Goal: Information Seeking & Learning: Learn about a topic

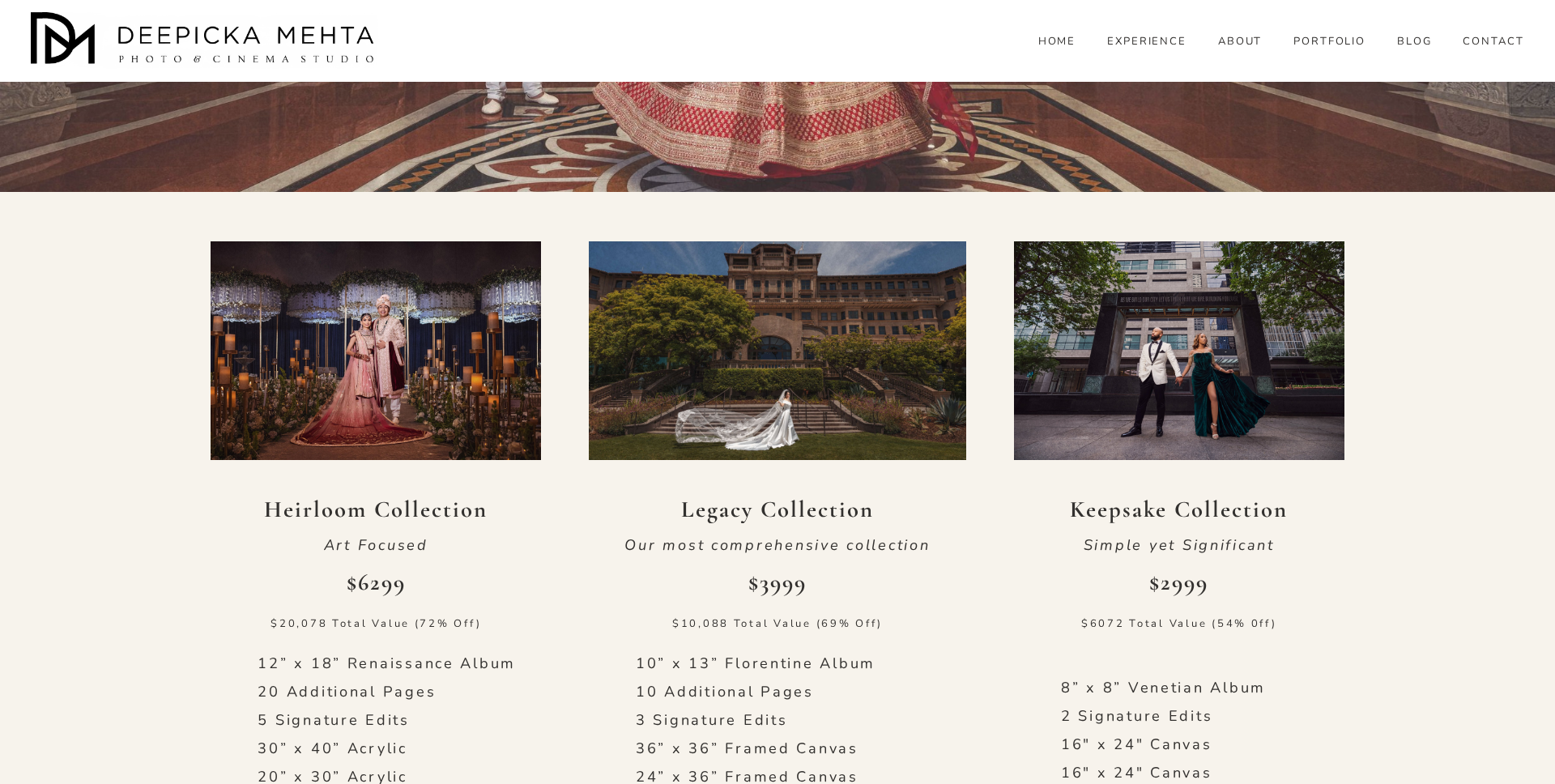
scroll to position [670, 0]
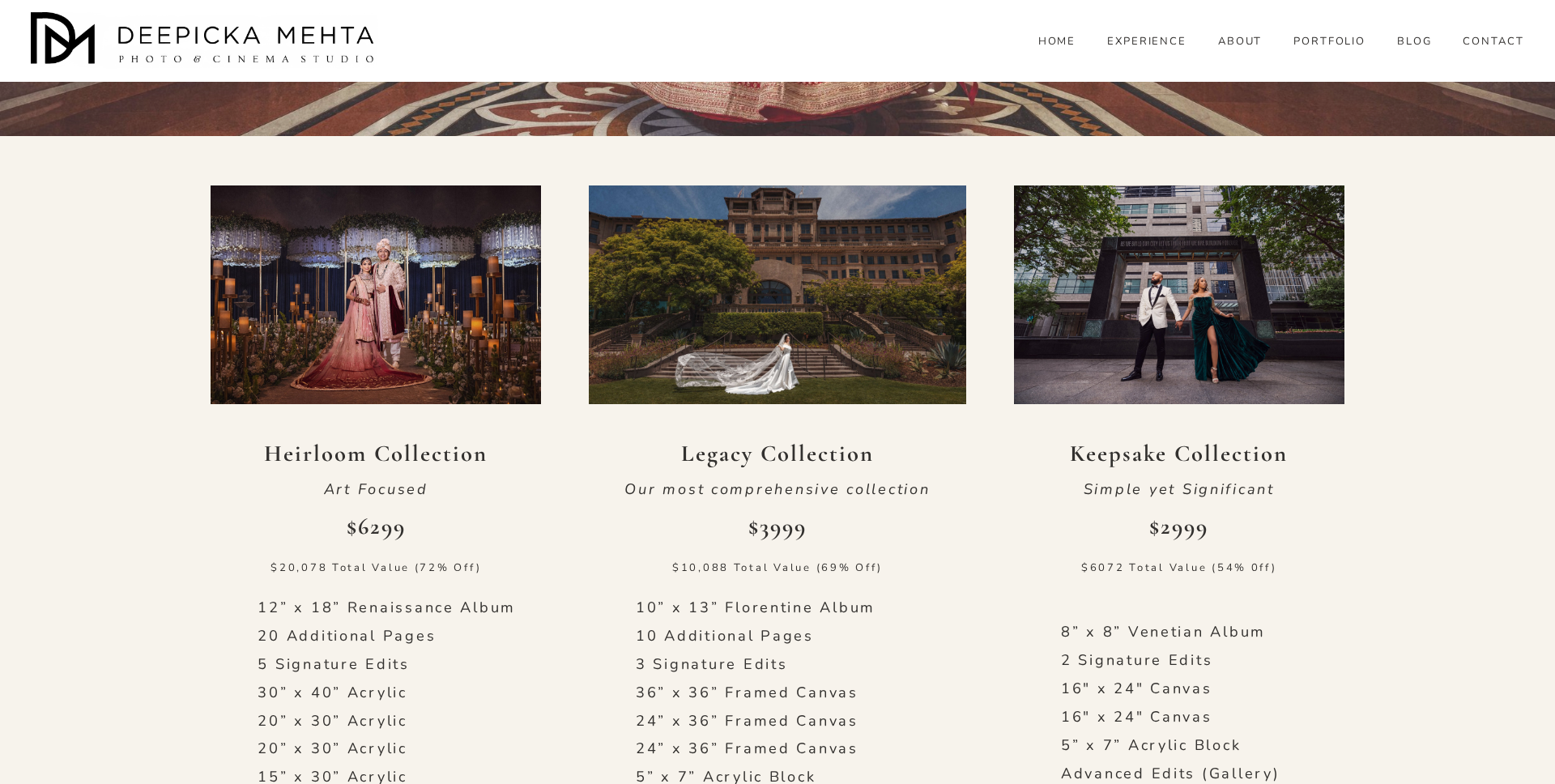
scroll to position [0, 0]
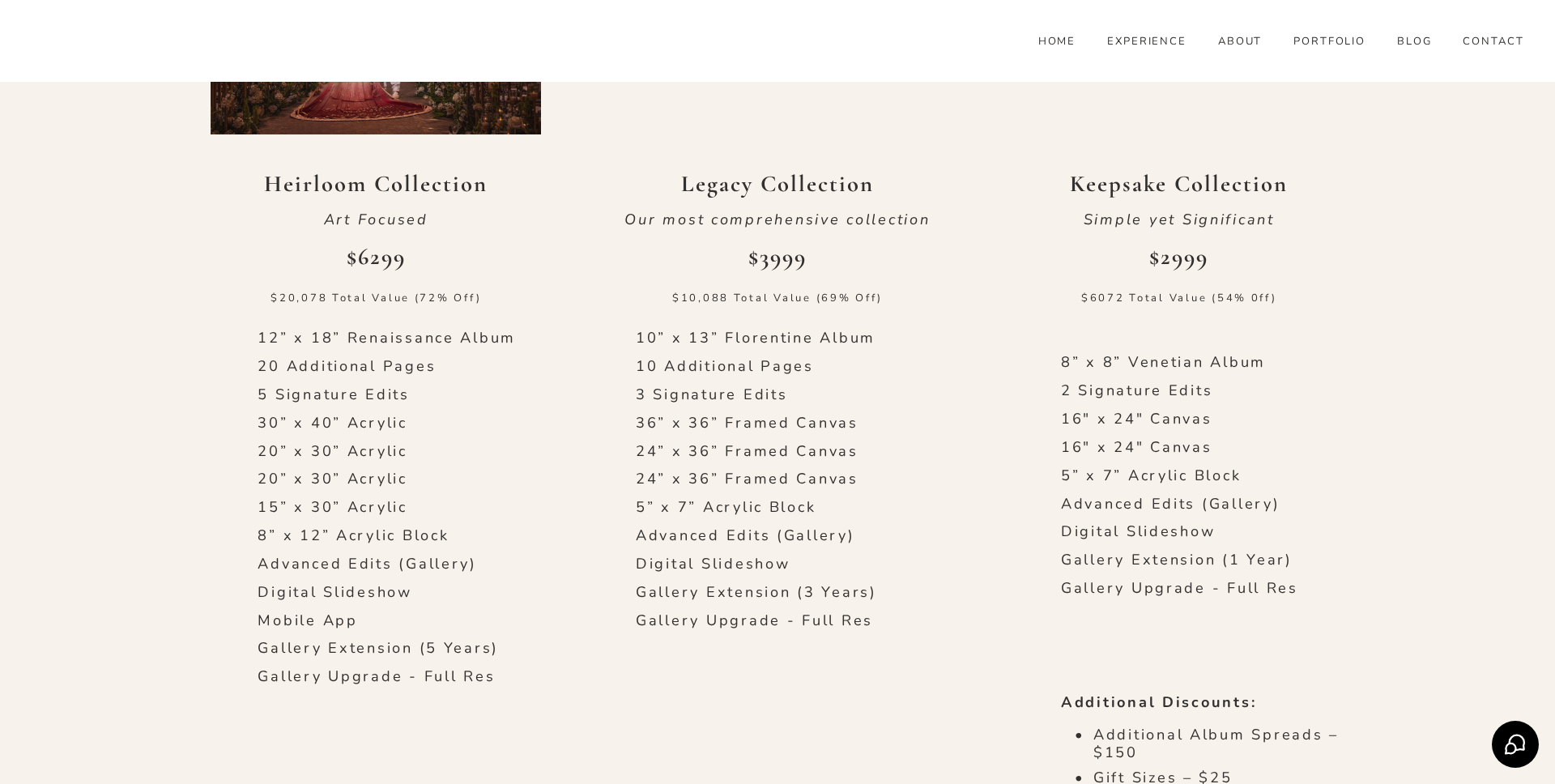
scroll to position [655, 0]
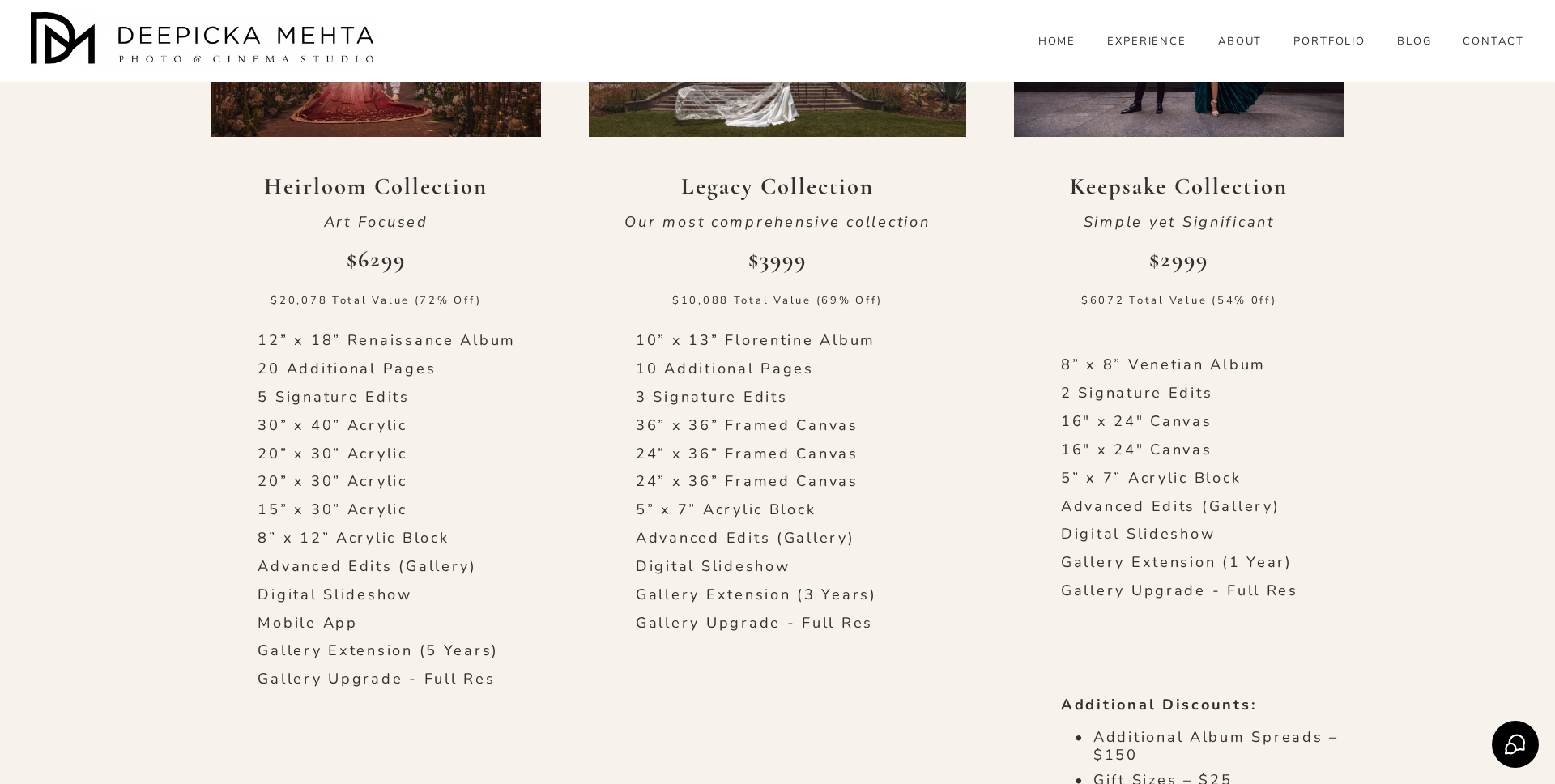
click at [1117, 358] on p "8” x 8” Venetian Album" at bounding box center [1203, 365] width 283 height 18
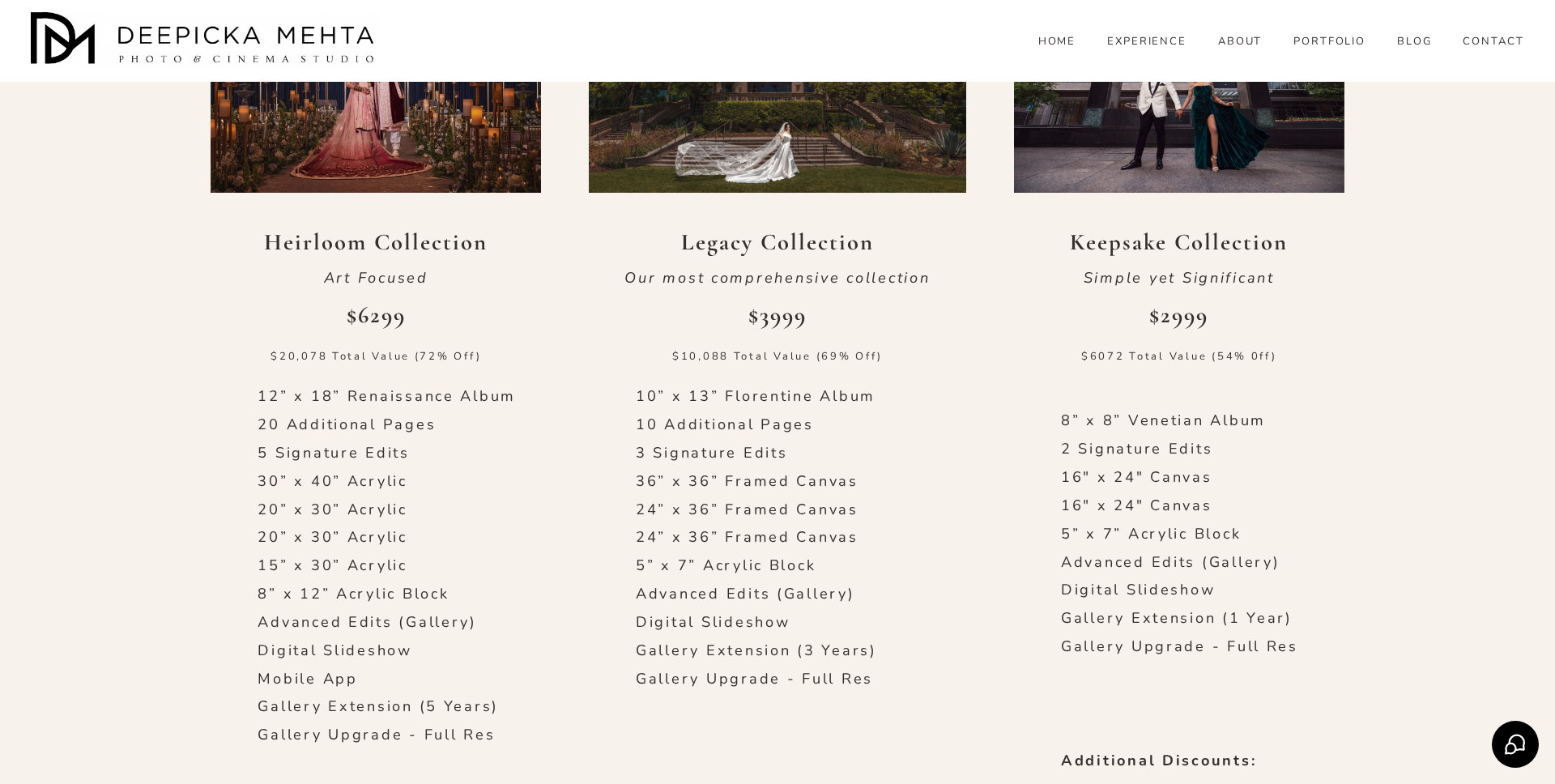
scroll to position [594, 0]
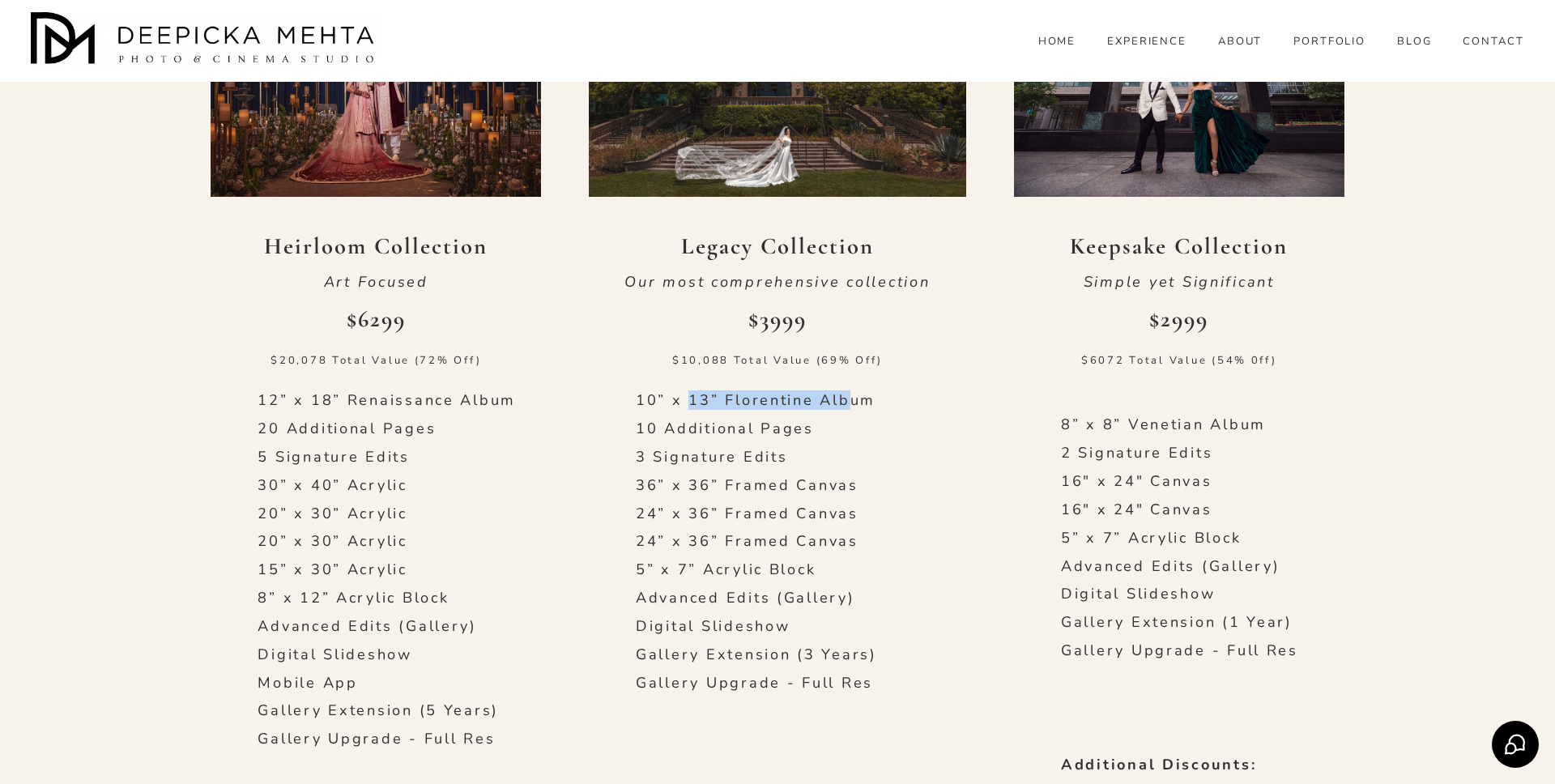
drag, startPoint x: 687, startPoint y: 405, endPoint x: 849, endPoint y: 402, distance: 162.0
click at [849, 402] on p "10” x 13” Florentine Album" at bounding box center [778, 400] width 283 height 18
click at [809, 451] on p "3 Signature Edits" at bounding box center [778, 458] width 283 height 18
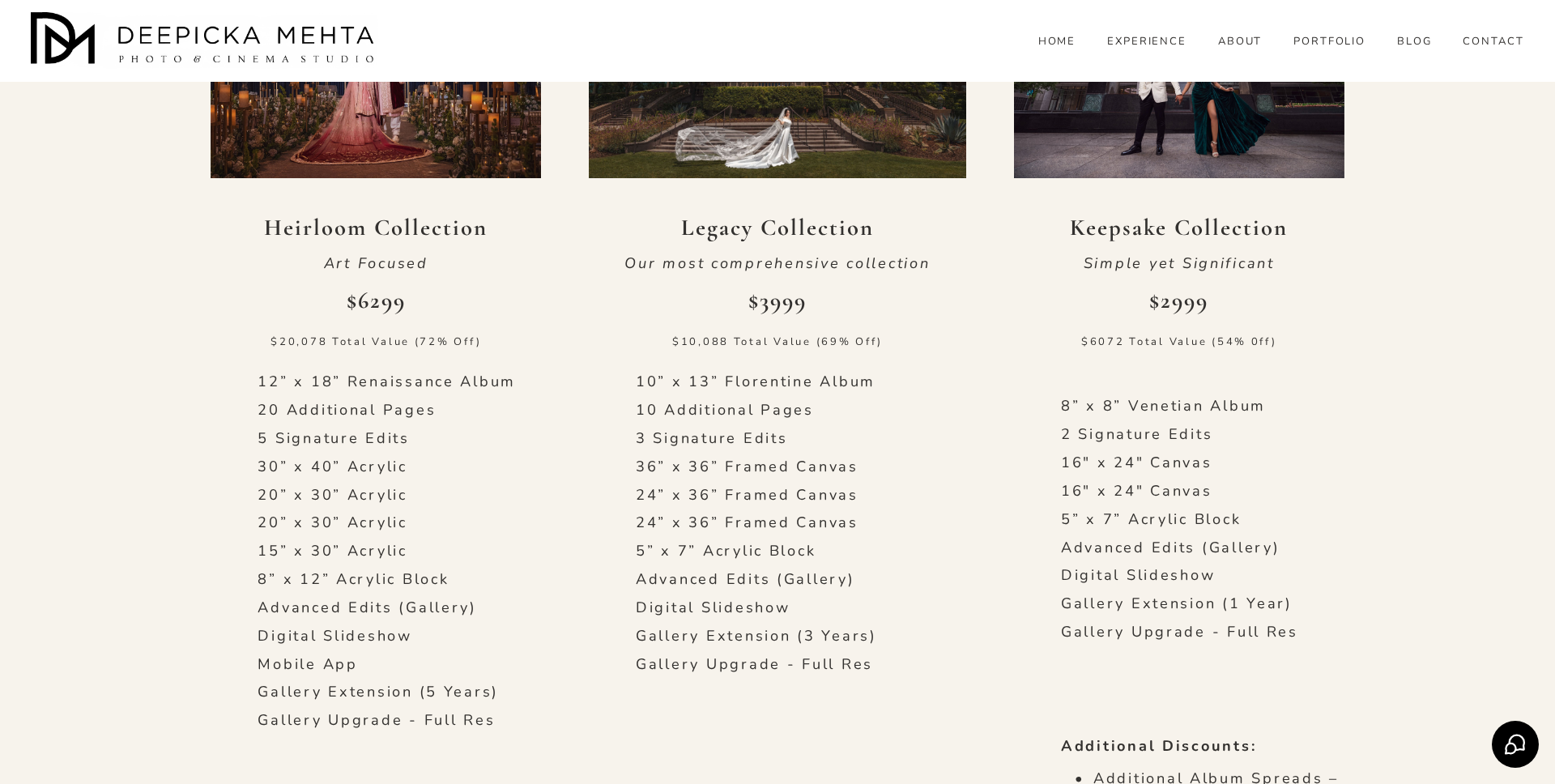
scroll to position [607, 0]
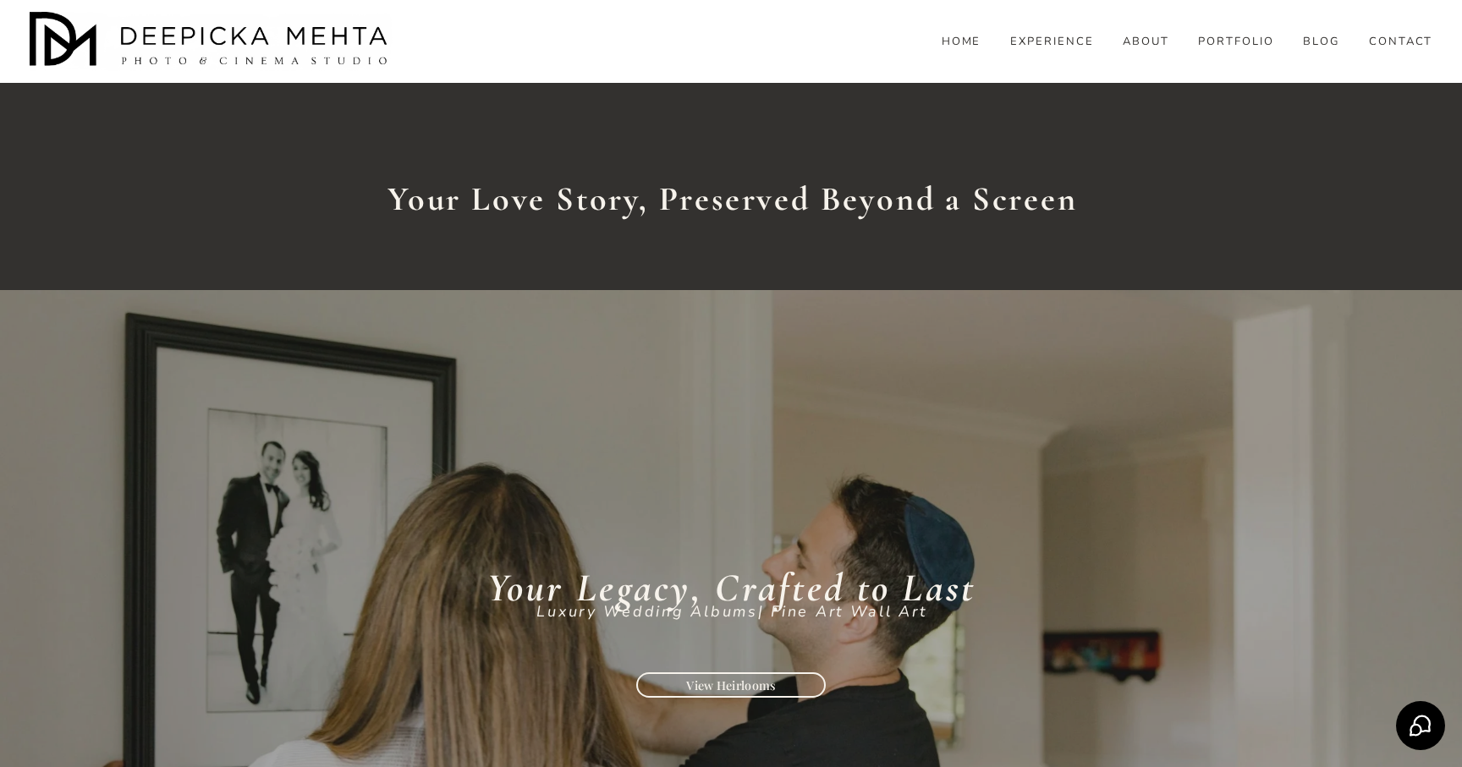
click at [1454, 8] on div "Skip to Content HOME" at bounding box center [731, 41] width 1462 height 83
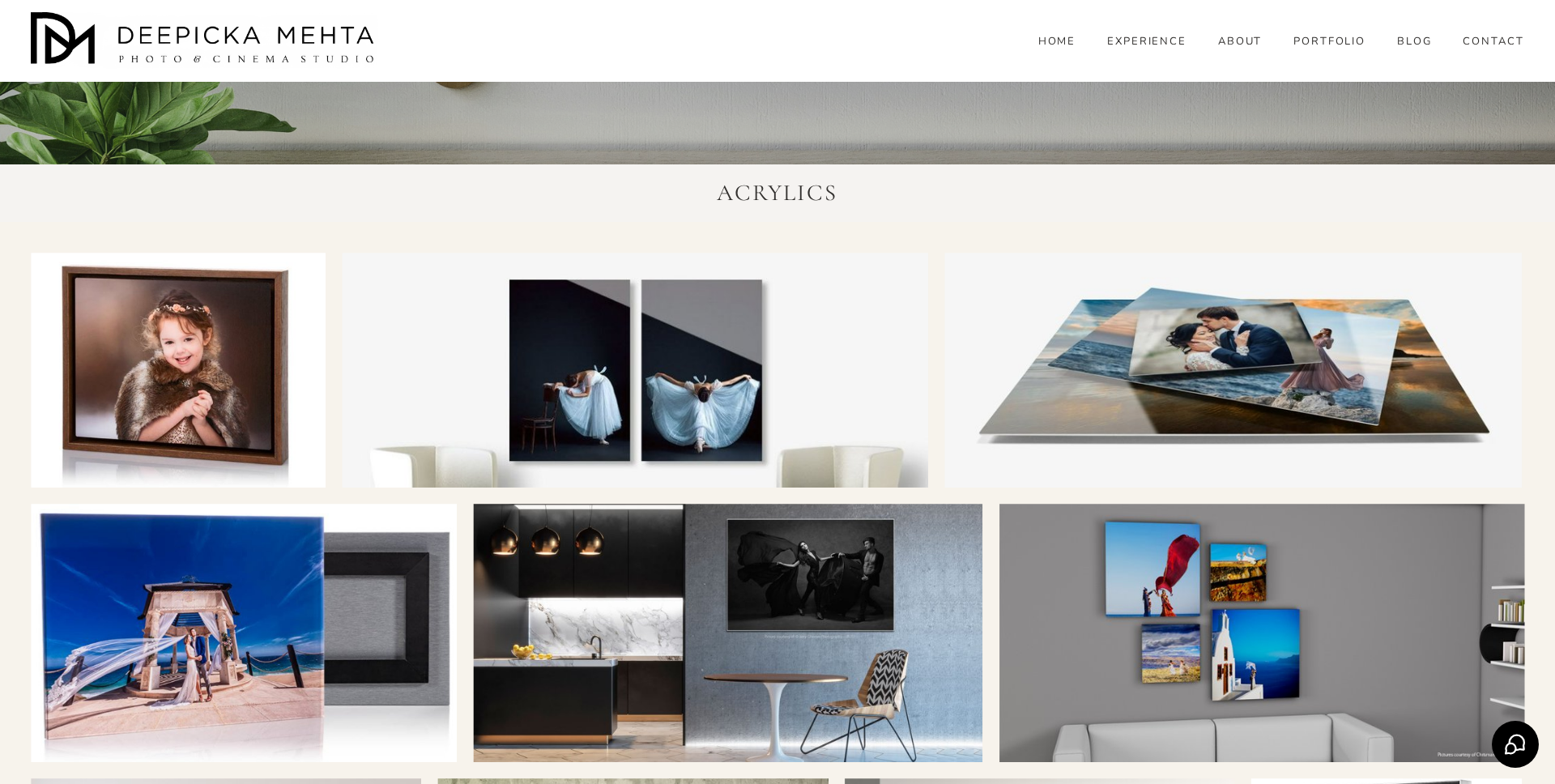
scroll to position [4536, 0]
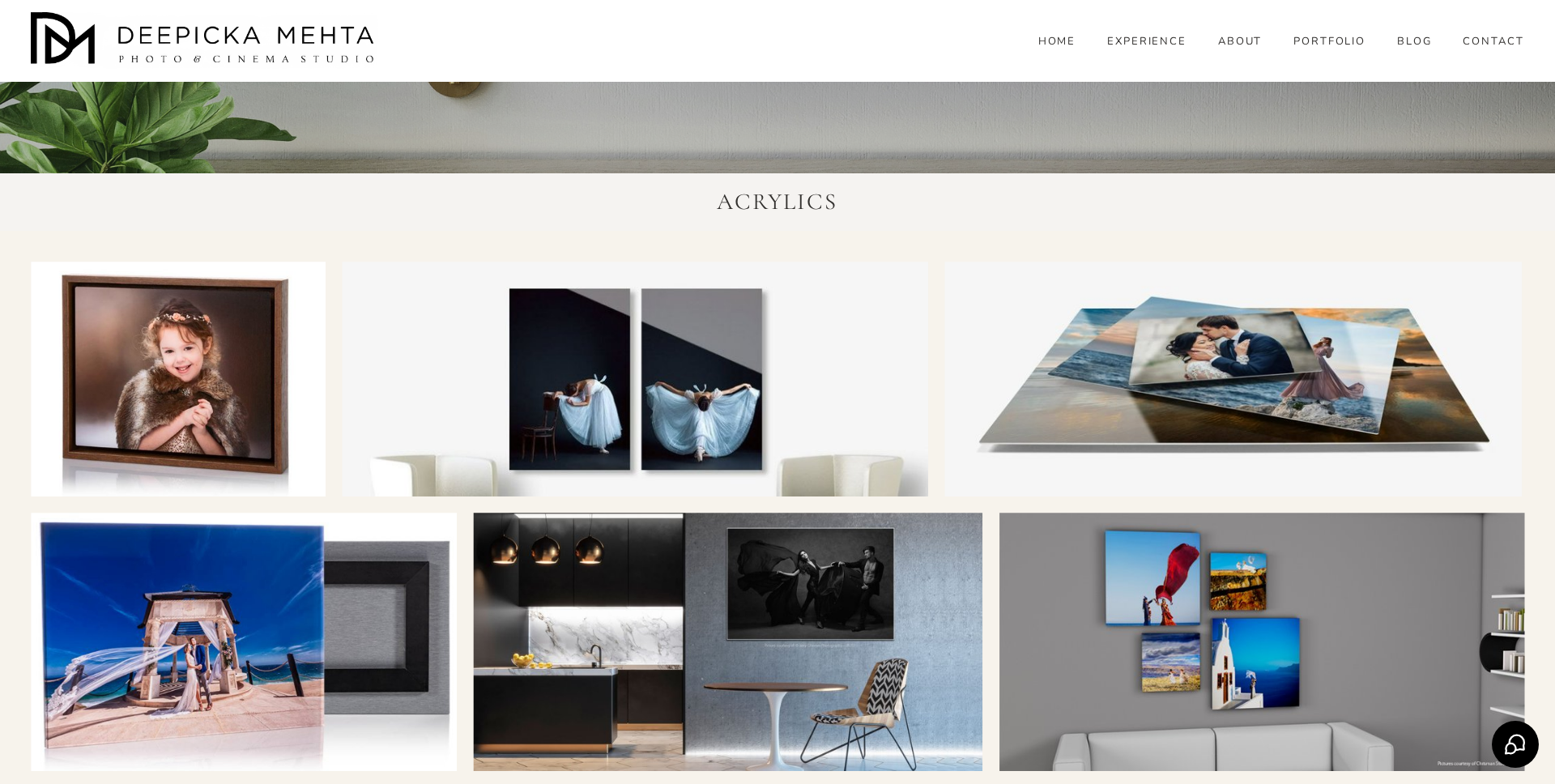
drag, startPoint x: 613, startPoint y: 374, endPoint x: 620, endPoint y: 373, distance: 7.1
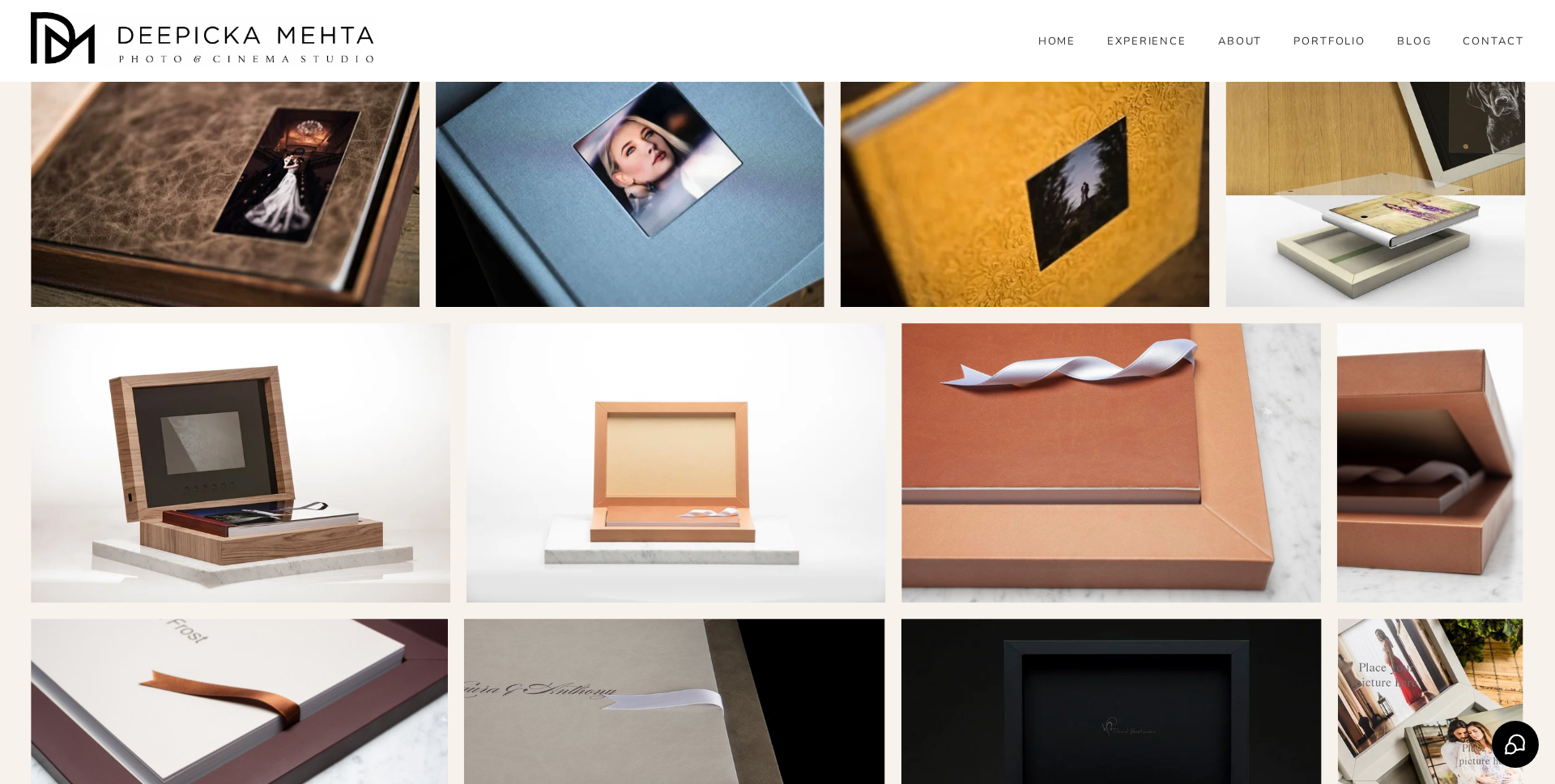
scroll to position [6623, 0]
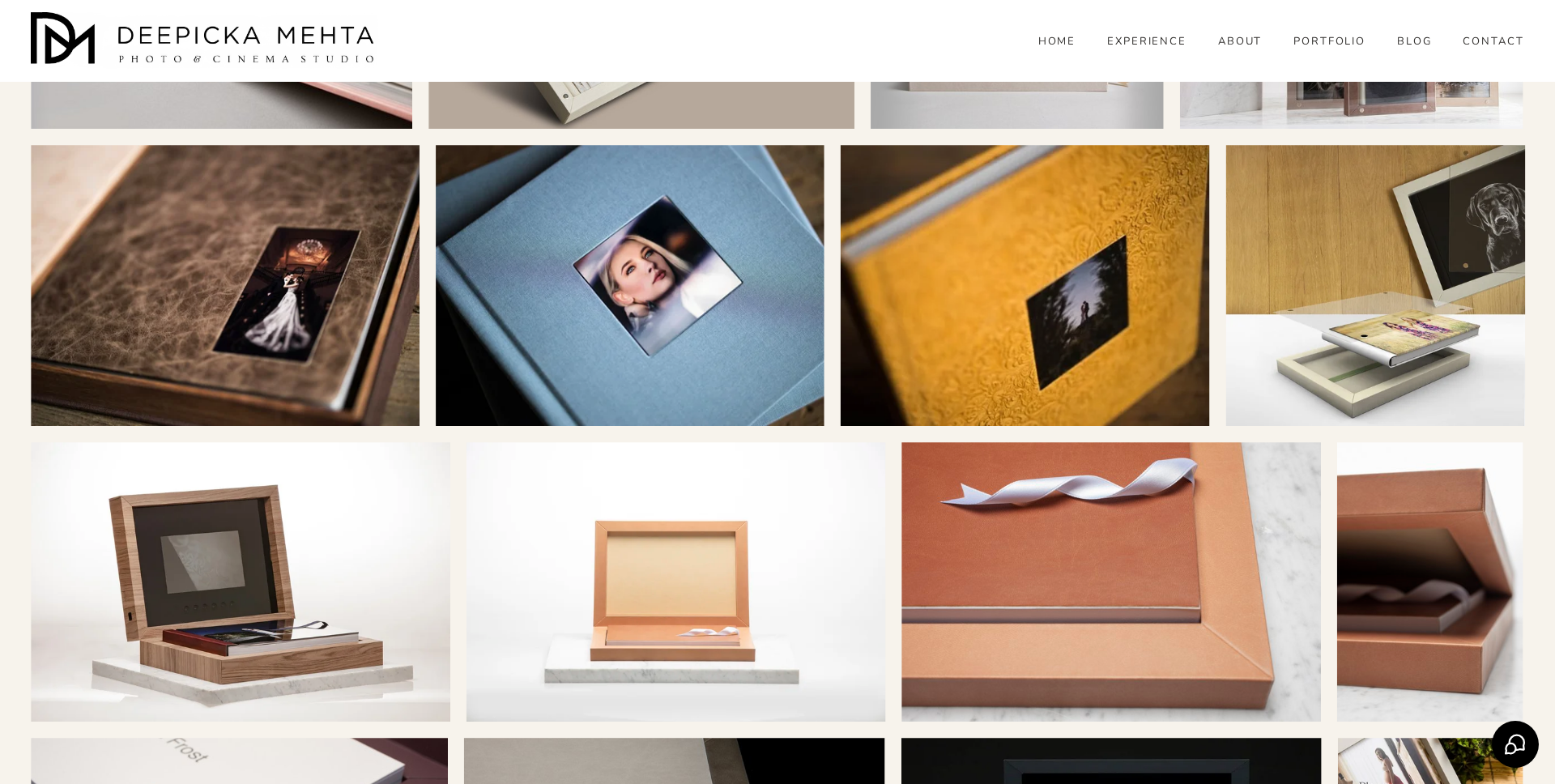
drag, startPoint x: 180, startPoint y: 294, endPoint x: 439, endPoint y: 3, distance: 389.6
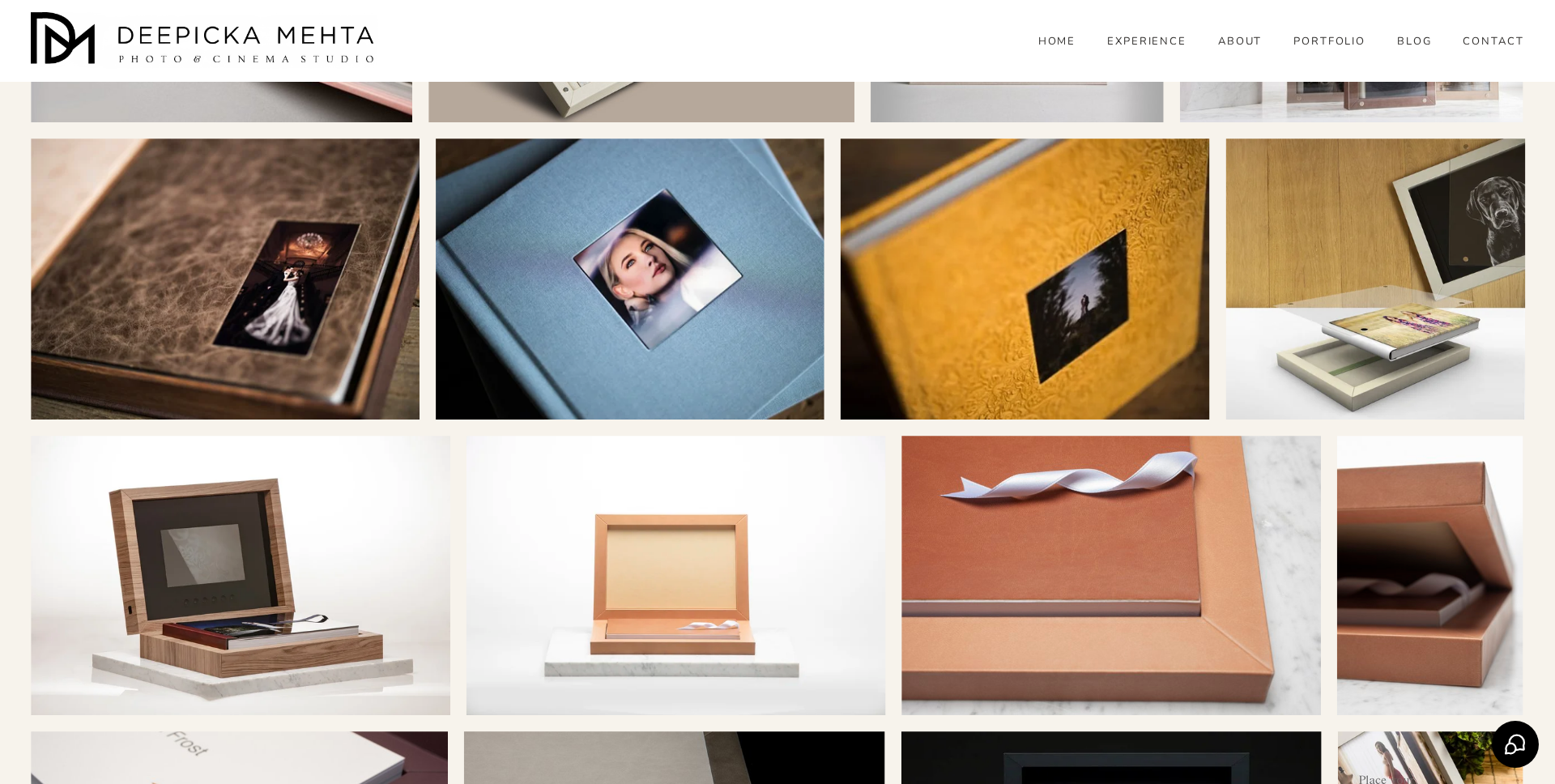
scroll to position [6663, 0]
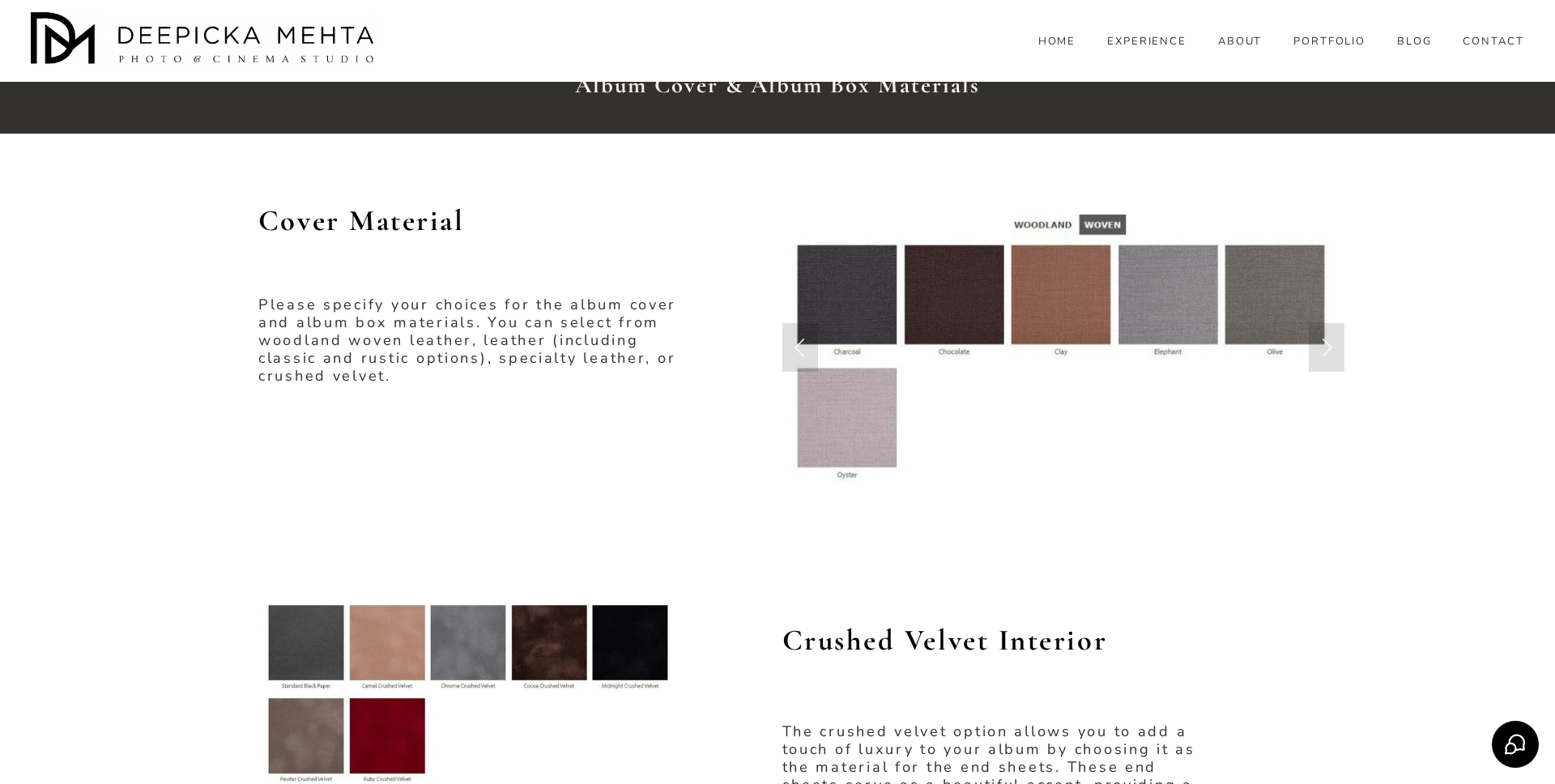
scroll to position [1296, 0]
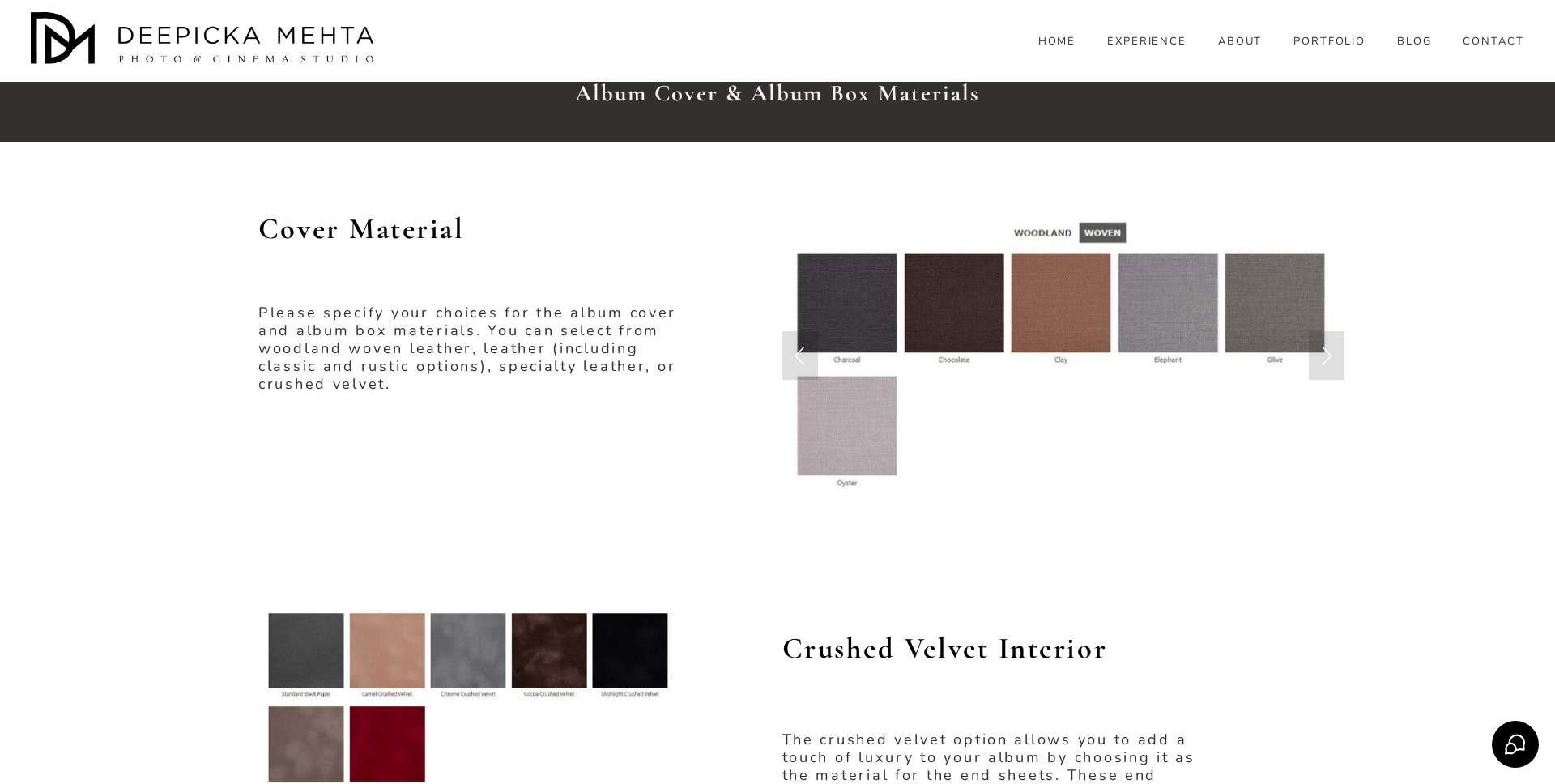
click at [800, 355] on link "Previous Slide" at bounding box center [800, 355] width 35 height 49
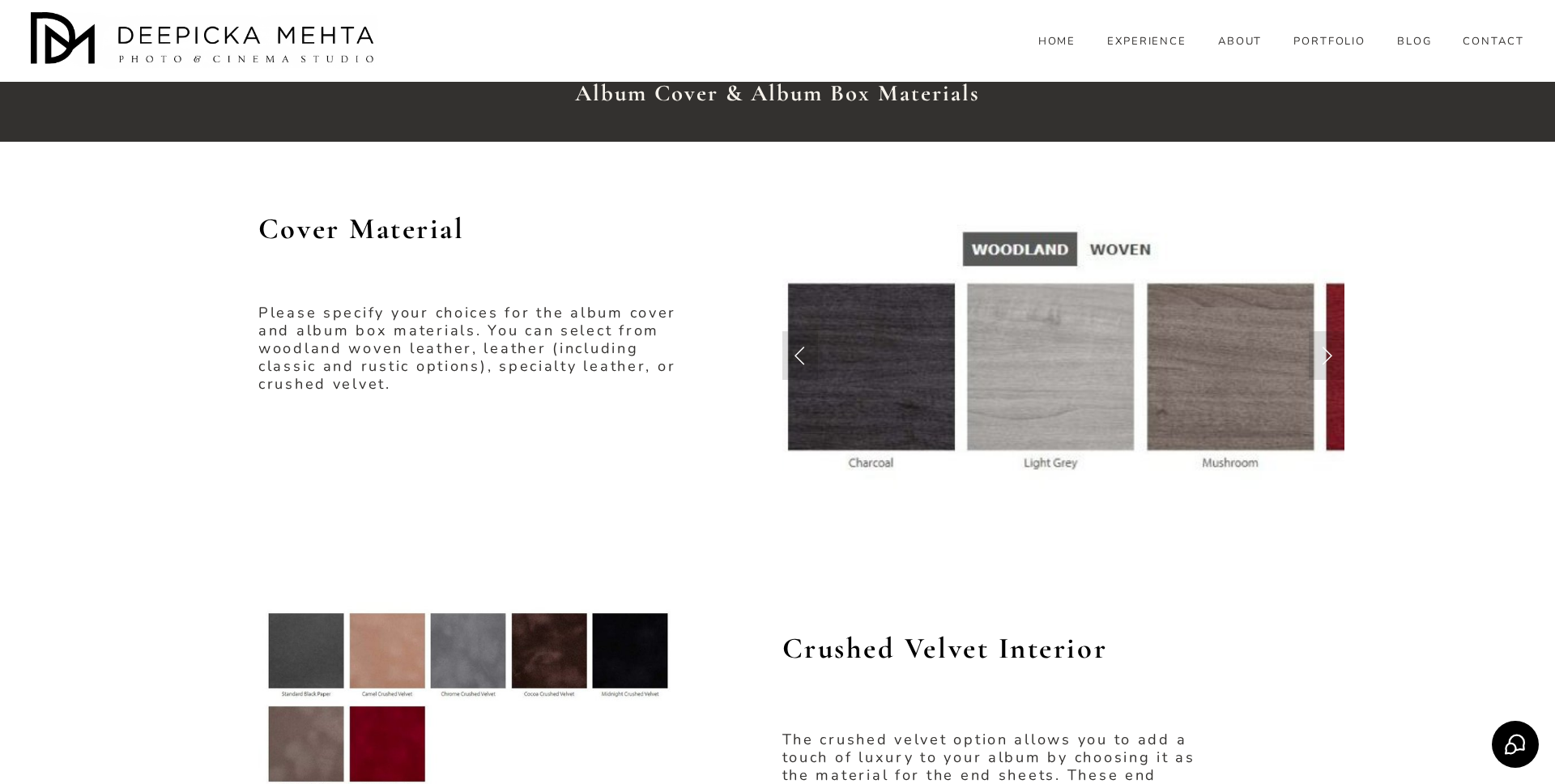
click at [800, 355] on link "Previous Slide" at bounding box center [800, 355] width 35 height 49
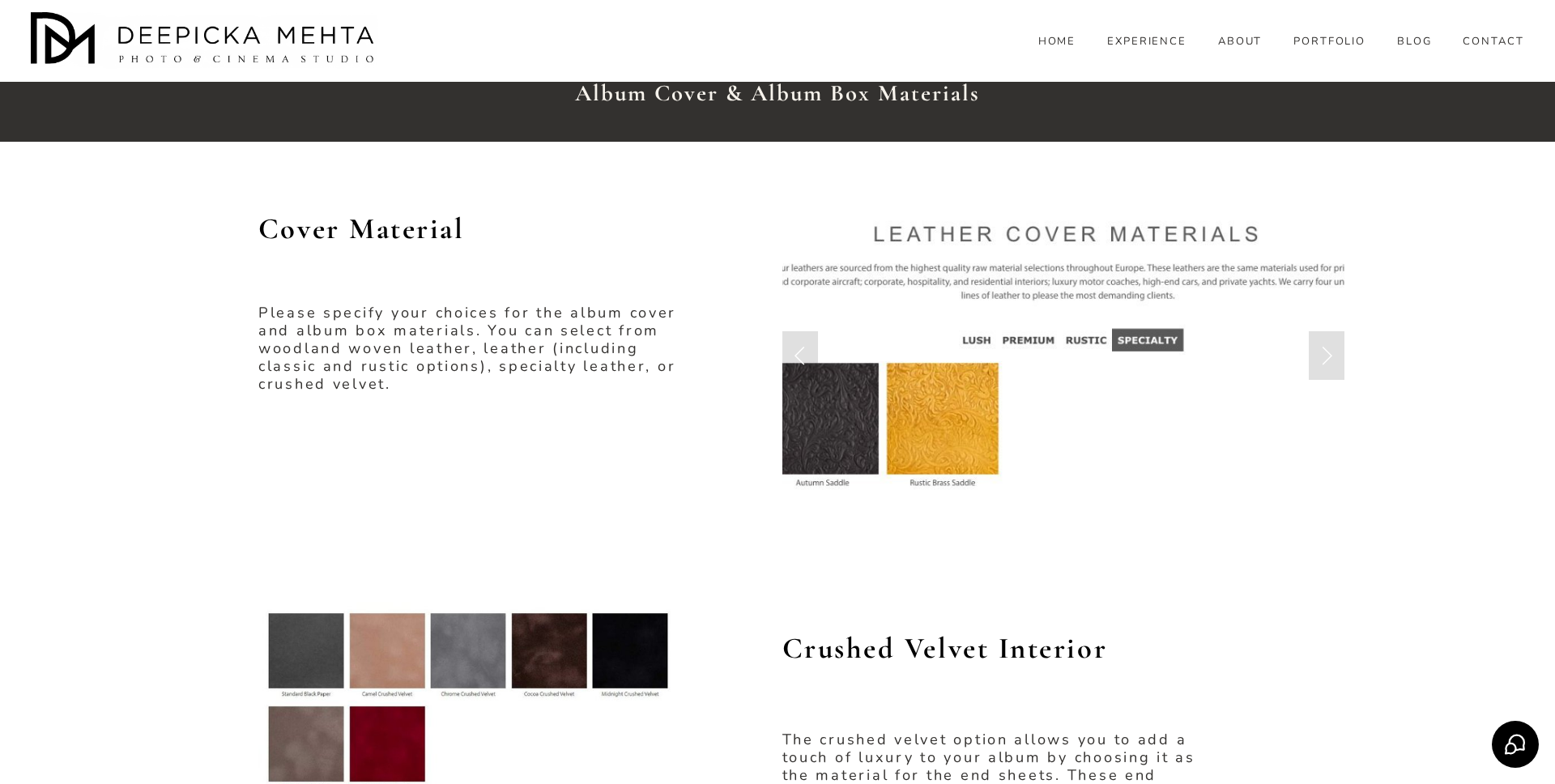
click at [800, 355] on link "Previous Slide" at bounding box center [800, 355] width 35 height 49
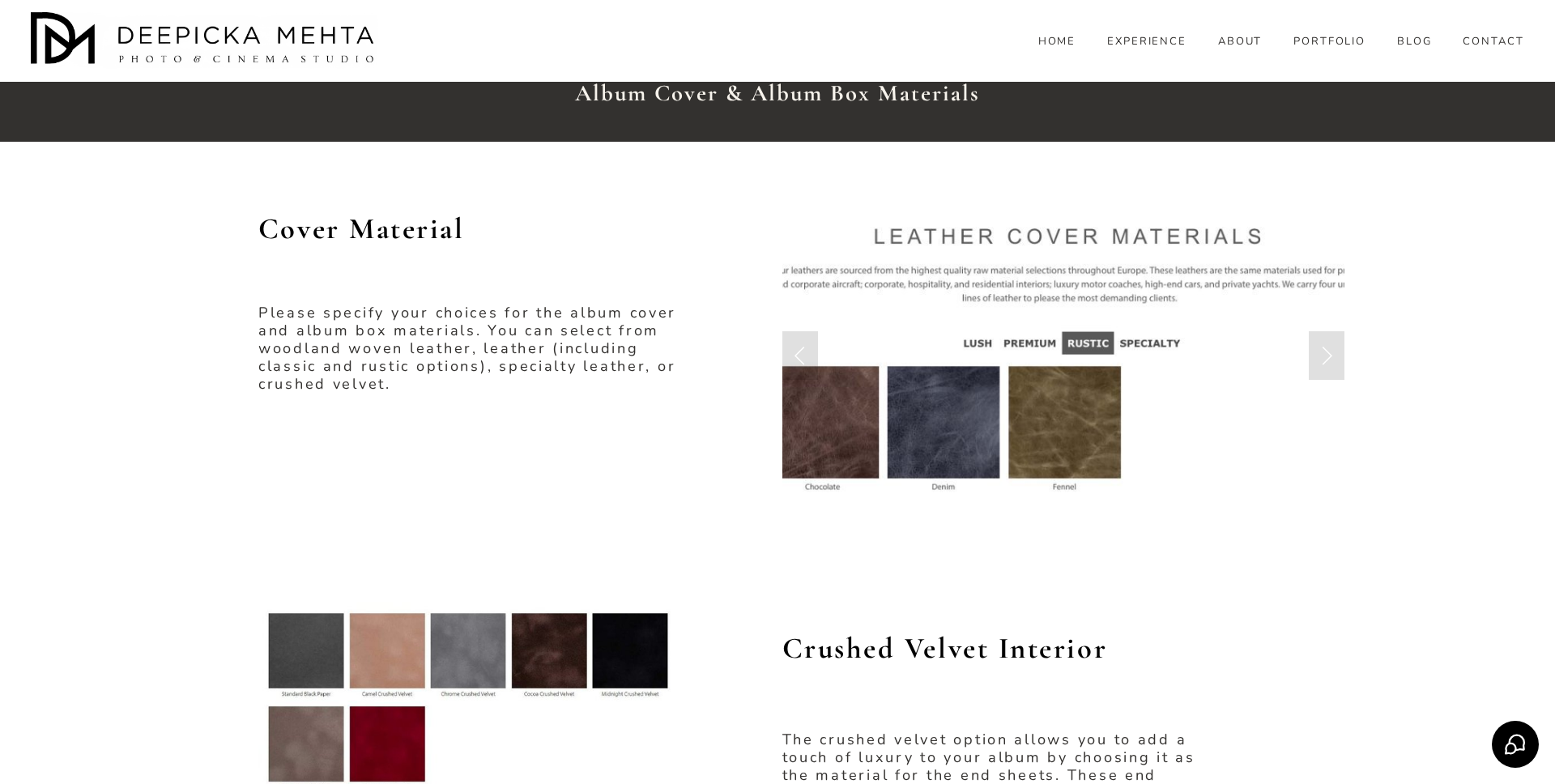
click at [800, 355] on link "Previous Slide" at bounding box center [800, 355] width 35 height 49
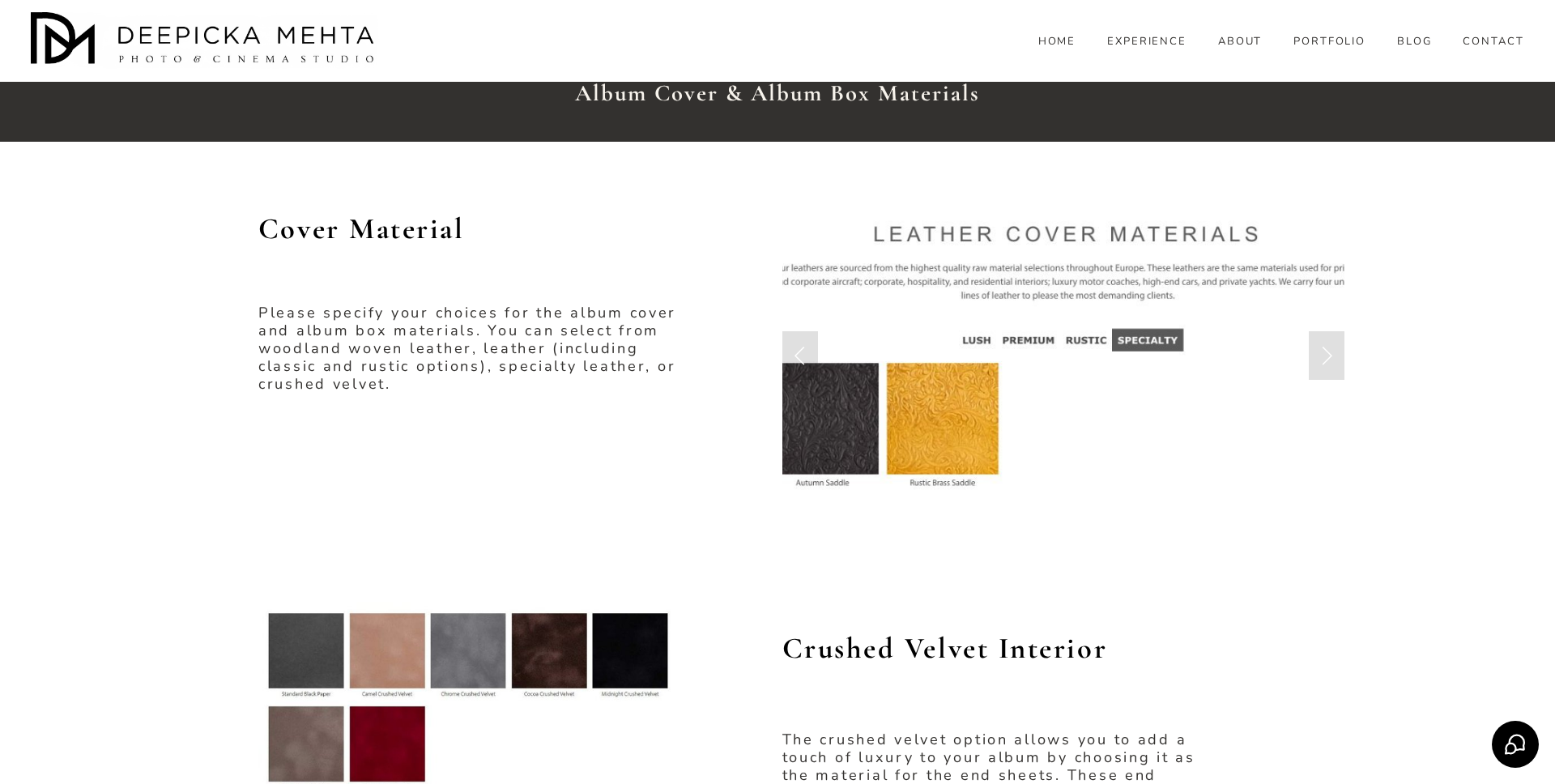
click at [800, 355] on link "Previous Slide" at bounding box center [800, 355] width 35 height 49
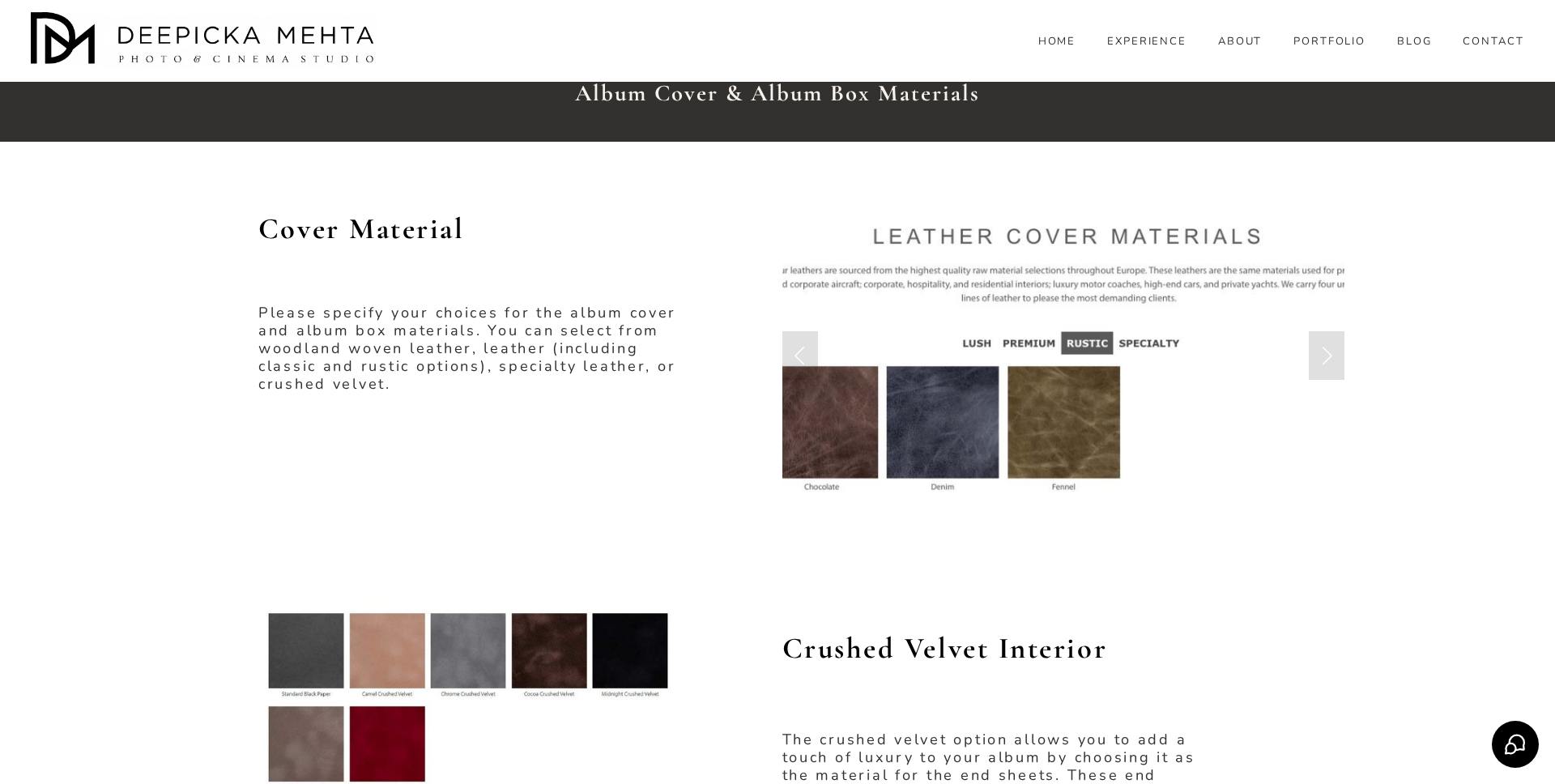
click at [800, 355] on link "Previous Slide" at bounding box center [800, 355] width 35 height 49
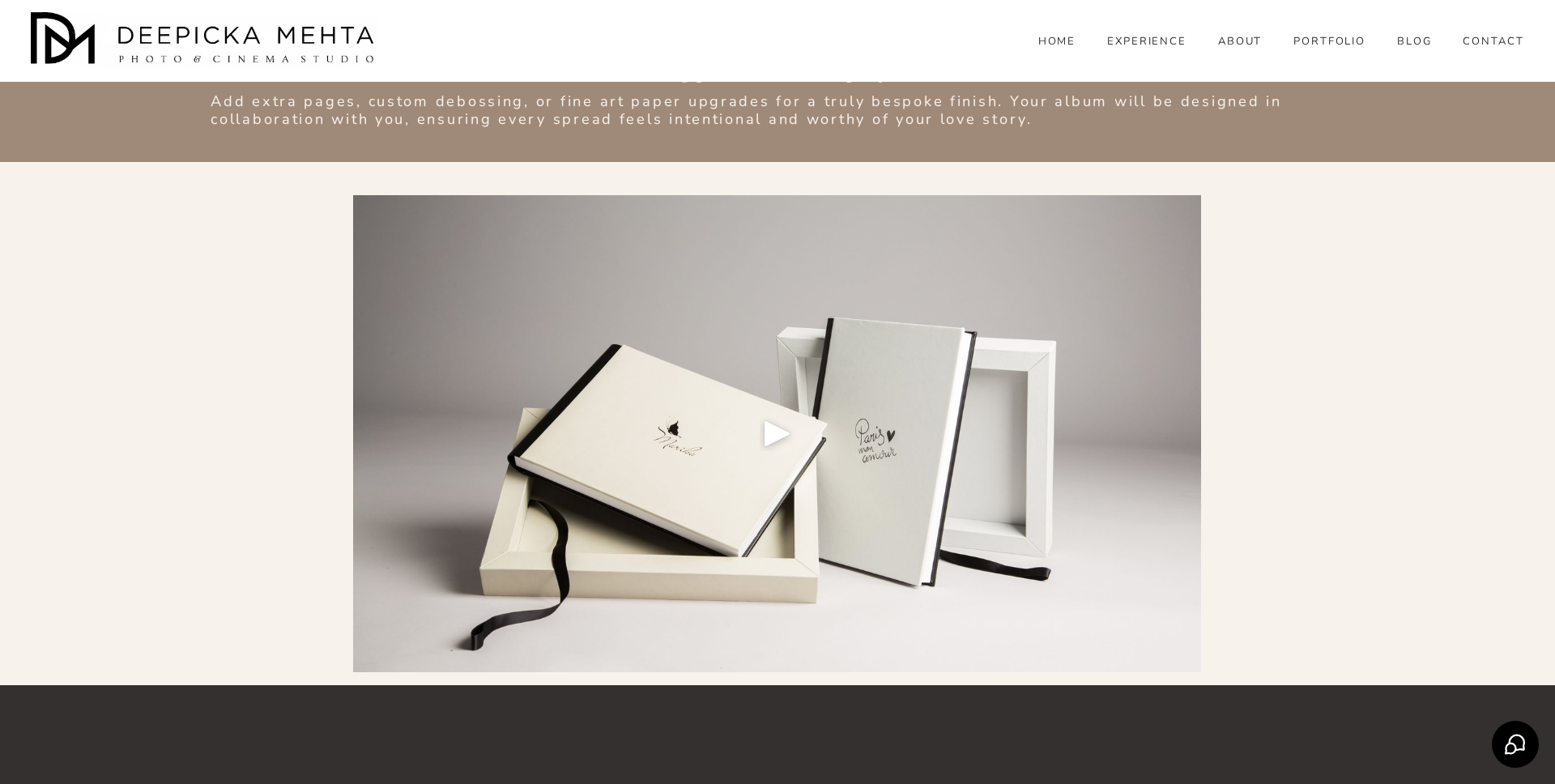
scroll to position [6399, 0]
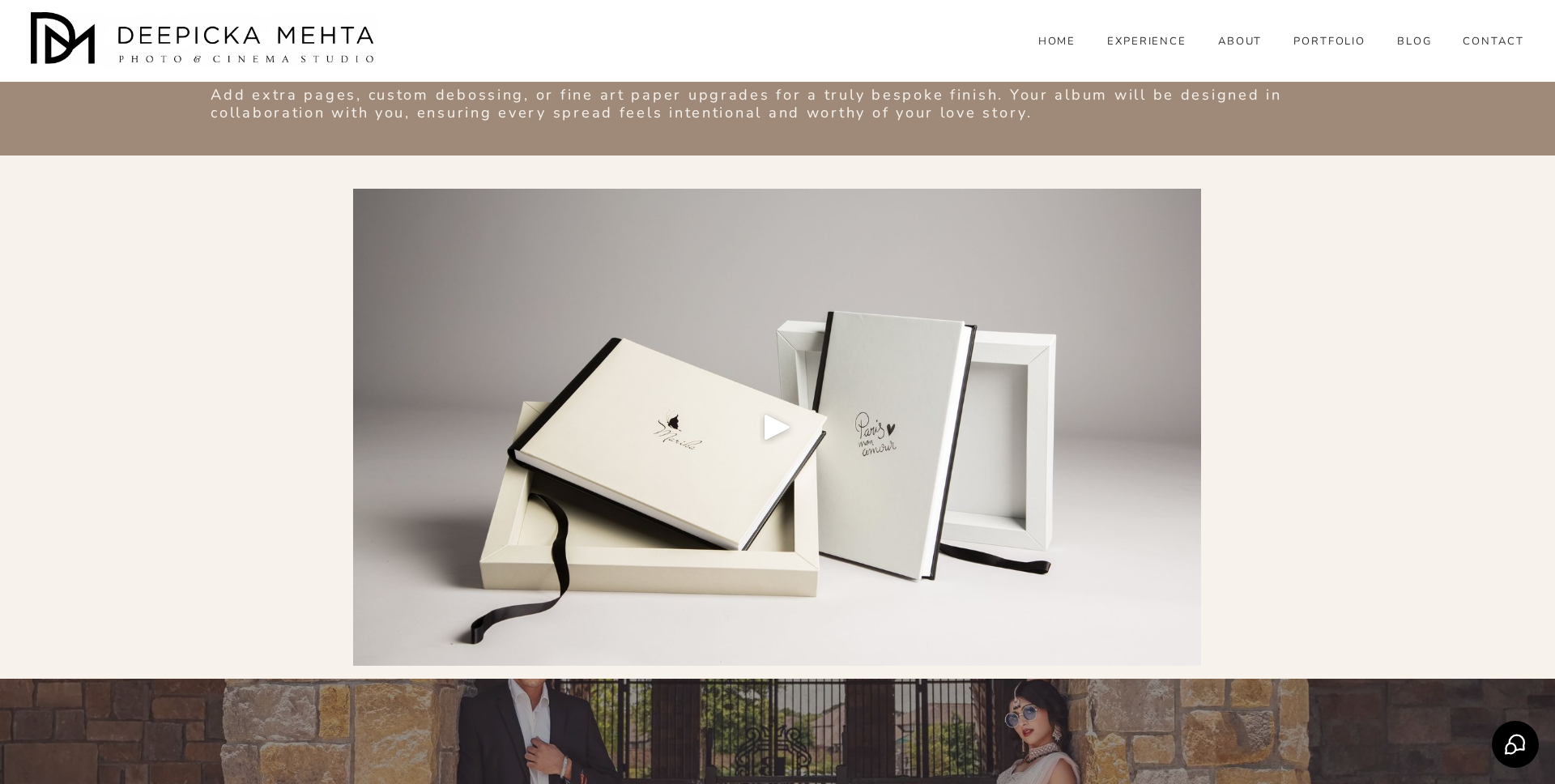
click at [786, 435] on div "Play" at bounding box center [778, 427] width 39 height 39
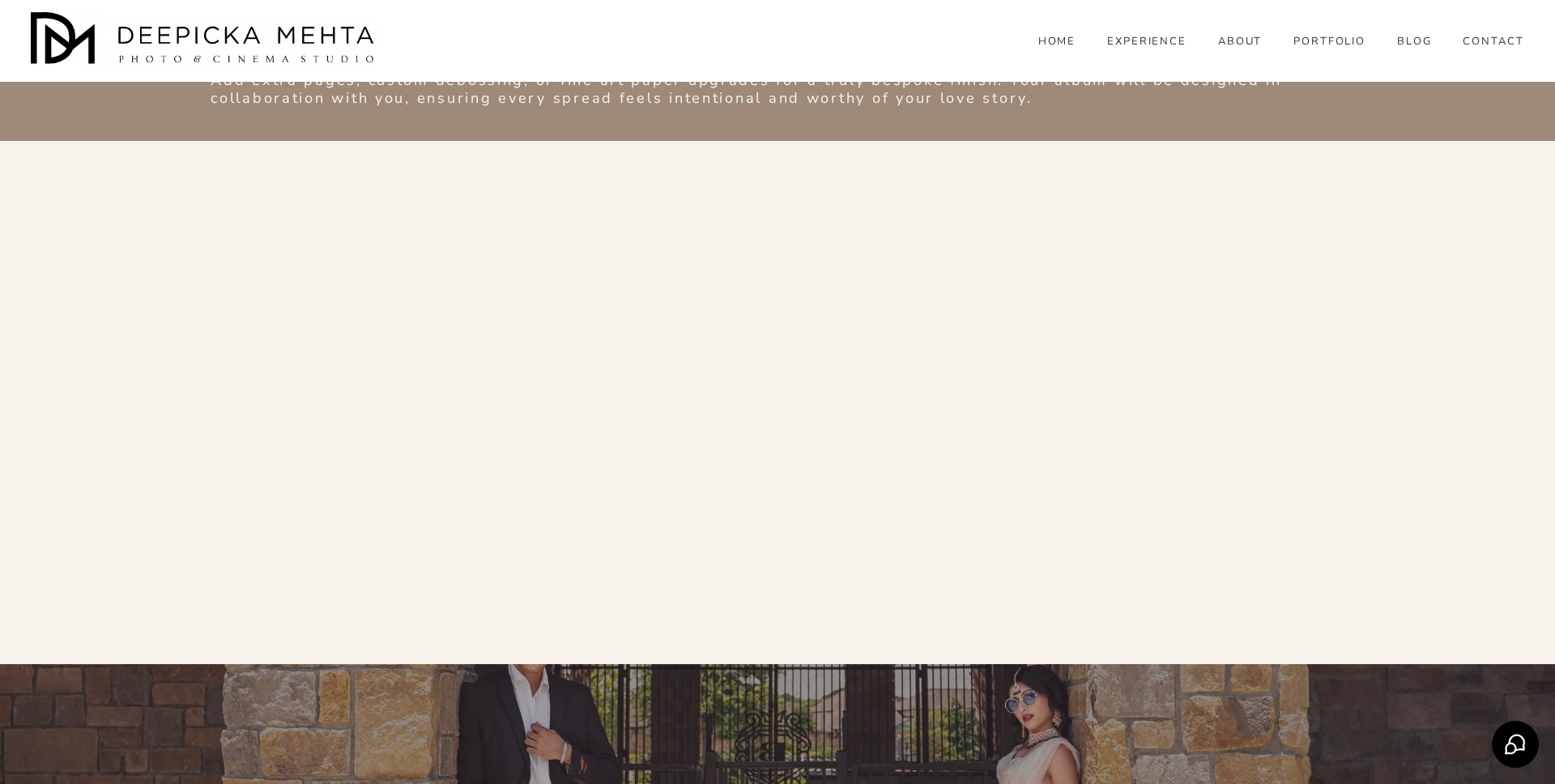
scroll to position [6413, 0]
